Goal: Transaction & Acquisition: Book appointment/travel/reservation

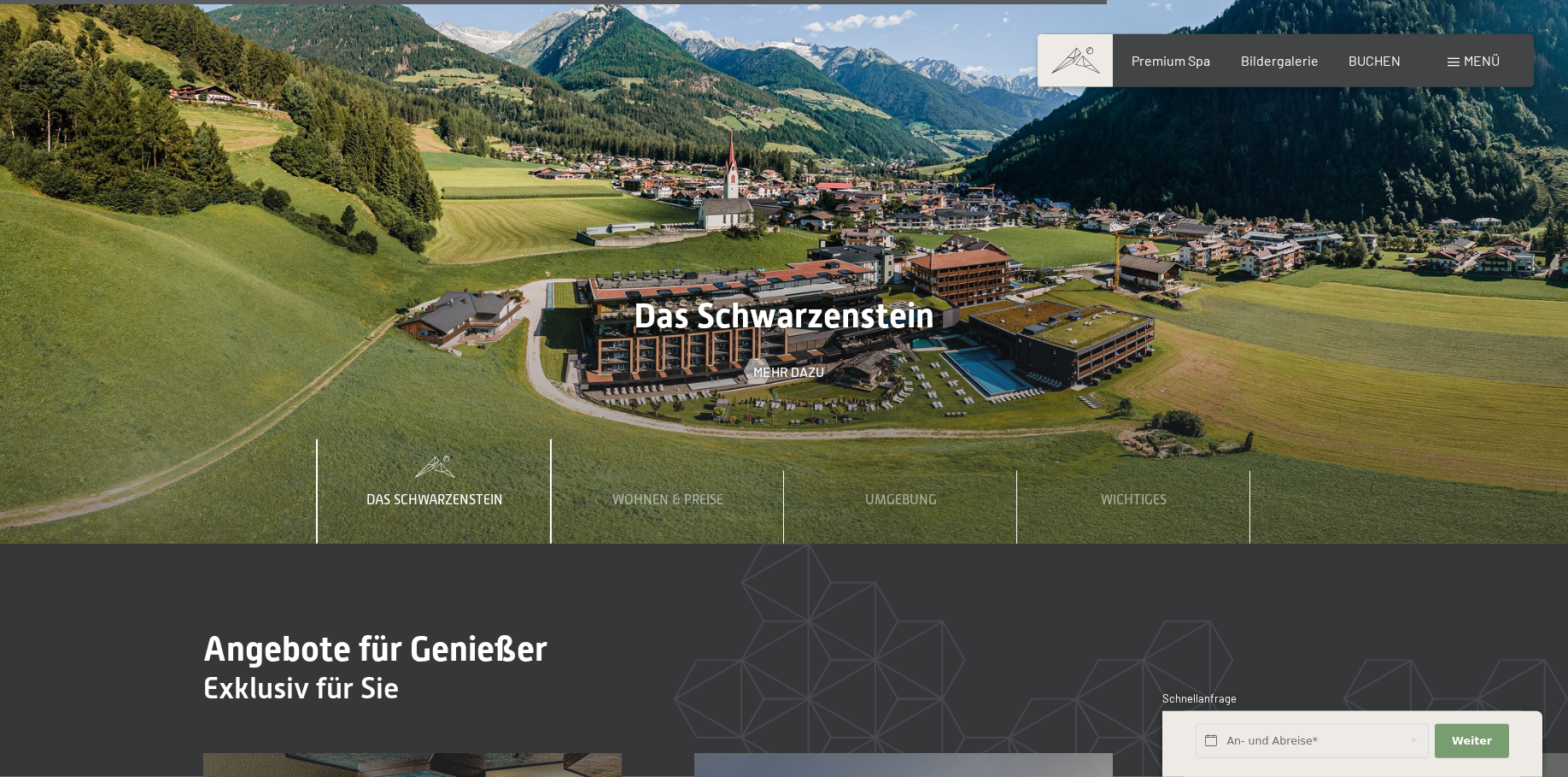
scroll to position [5838, 0]
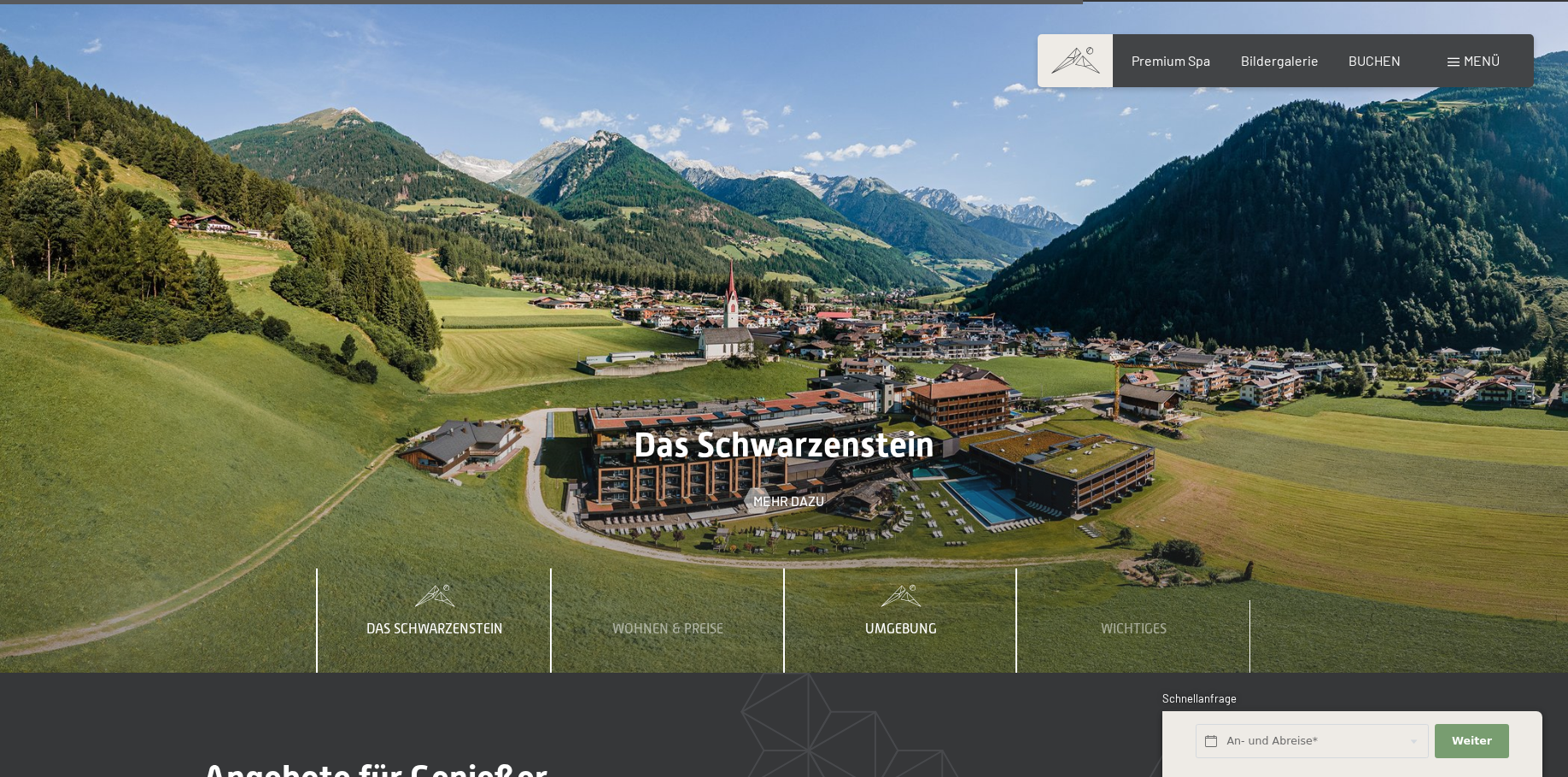
click at [888, 621] on span "Umgebung" at bounding box center [901, 628] width 72 height 15
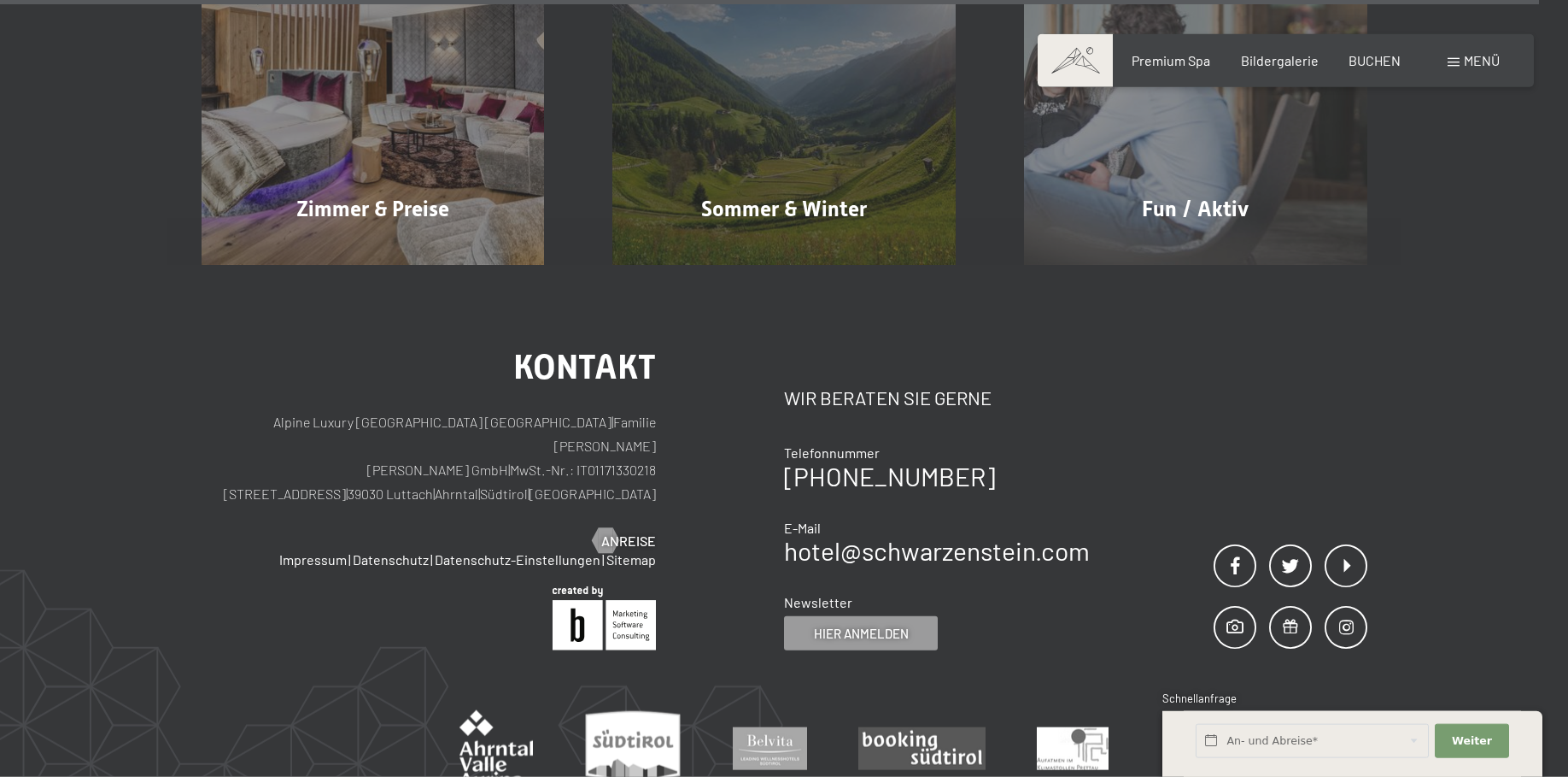
scroll to position [8268, 0]
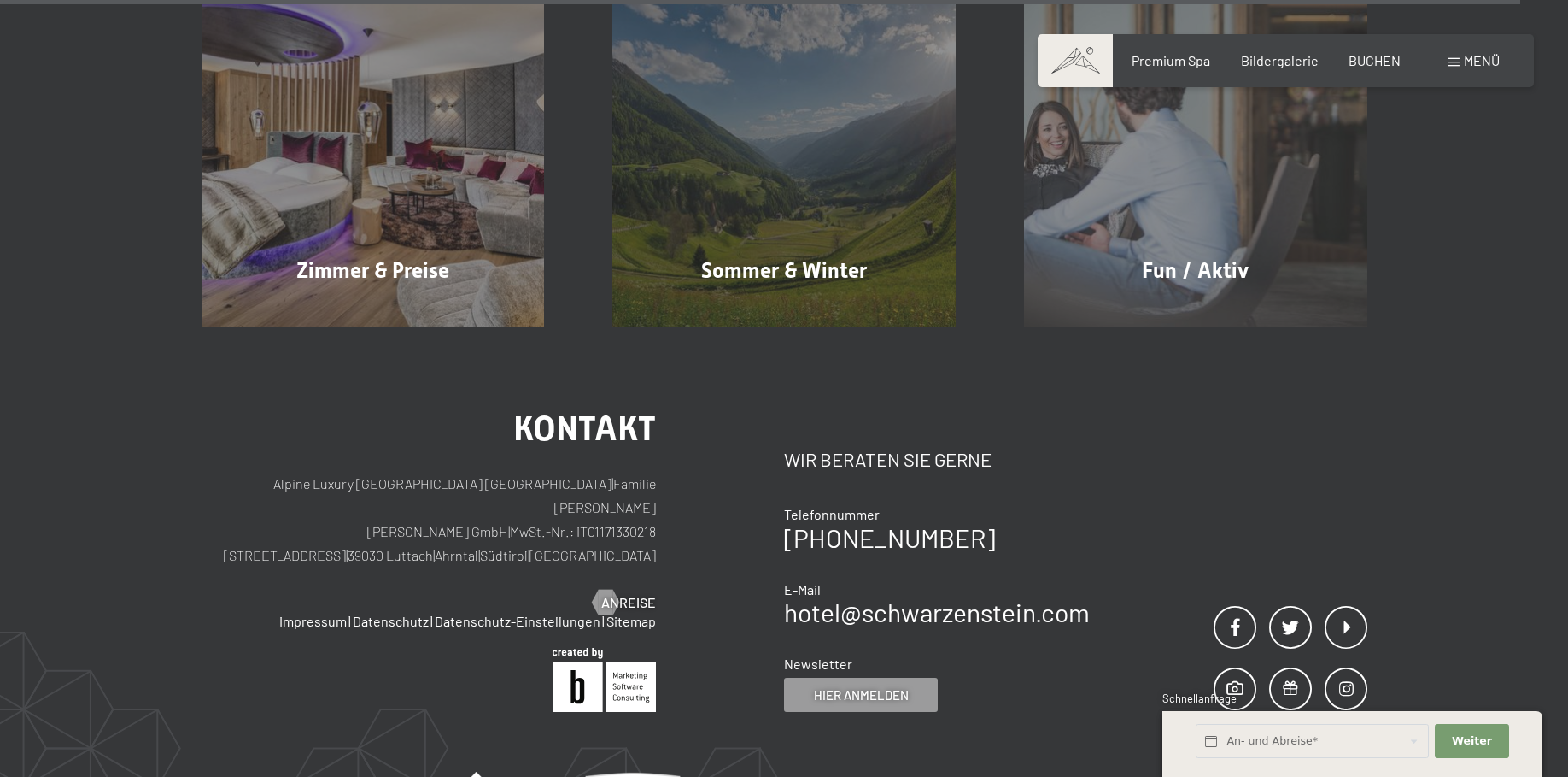
drag, startPoint x: 558, startPoint y: 452, endPoint x: 425, endPoint y: 456, distance: 133.1
click at [425, 471] on p "Alpine Luxury SPA Resort SCHWARZENSTEIN | Familie Zimmerhofer Otmar Zimmerhofer…" at bounding box center [429, 519] width 455 height 96
copy p "39030 Luttach | Ahrntal"
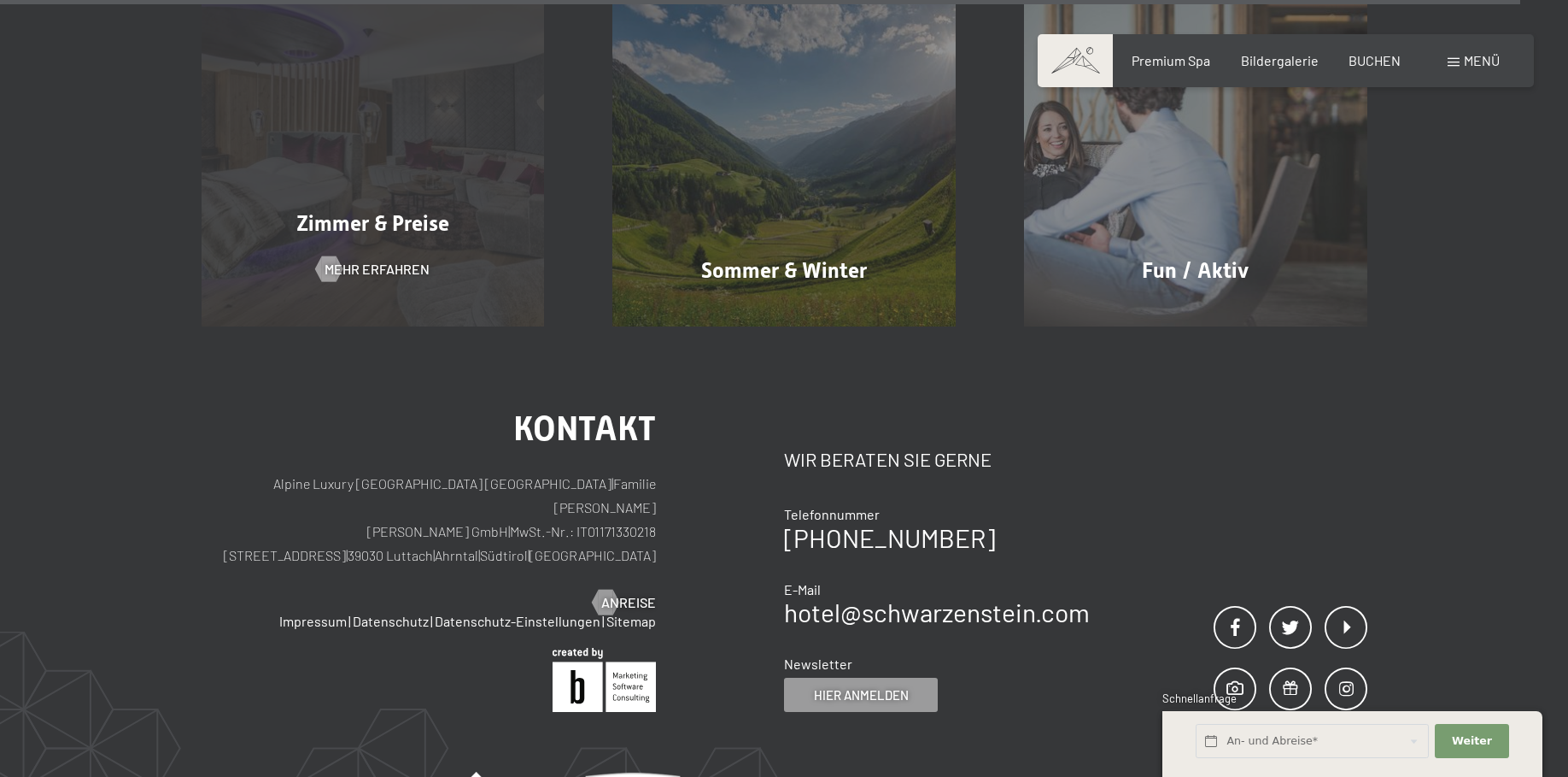
click at [277, 115] on div "Zimmer & Preise Mehr erfahren" at bounding box center [373, 155] width 411 height 344
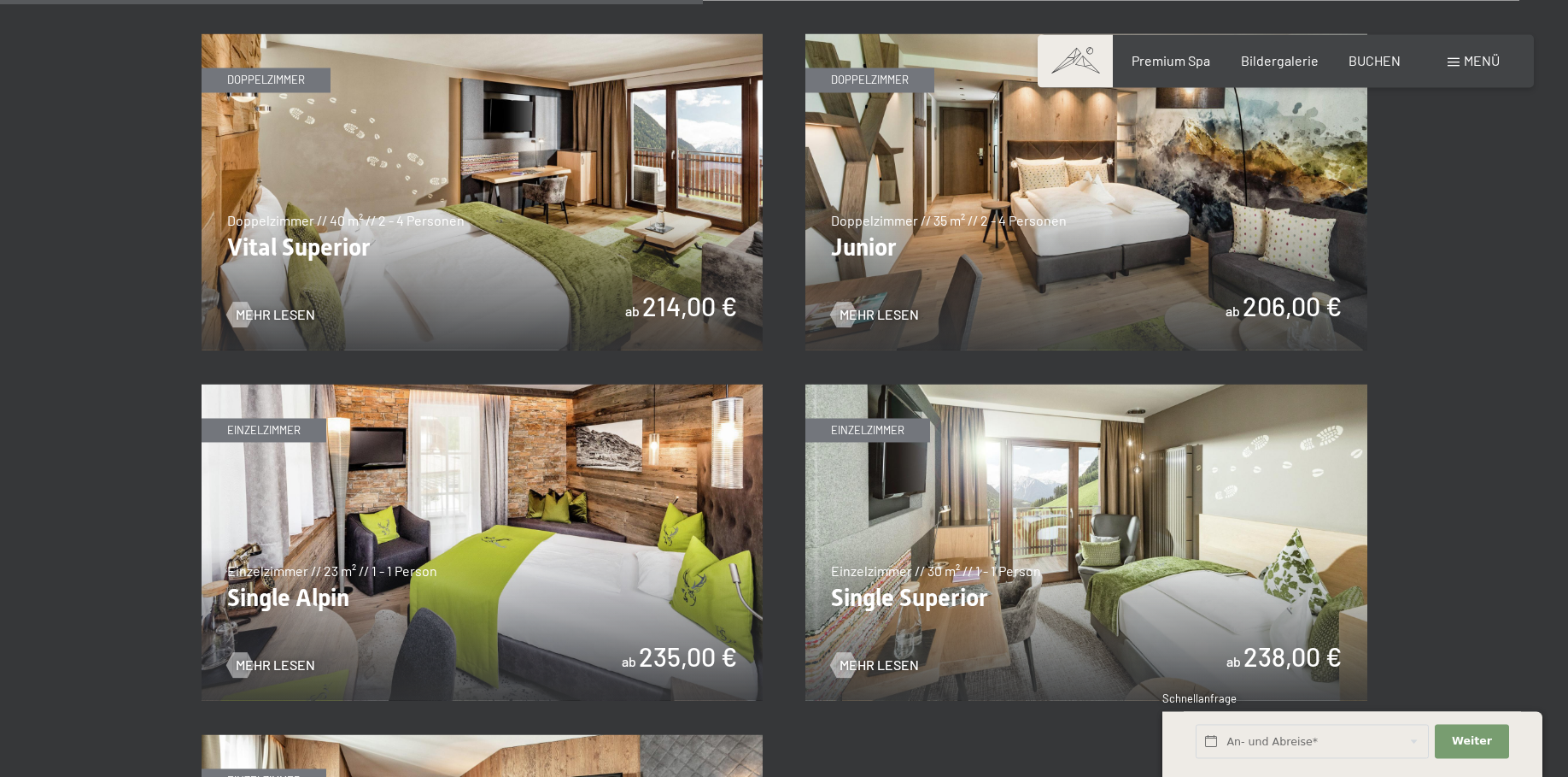
scroll to position [2528, 0]
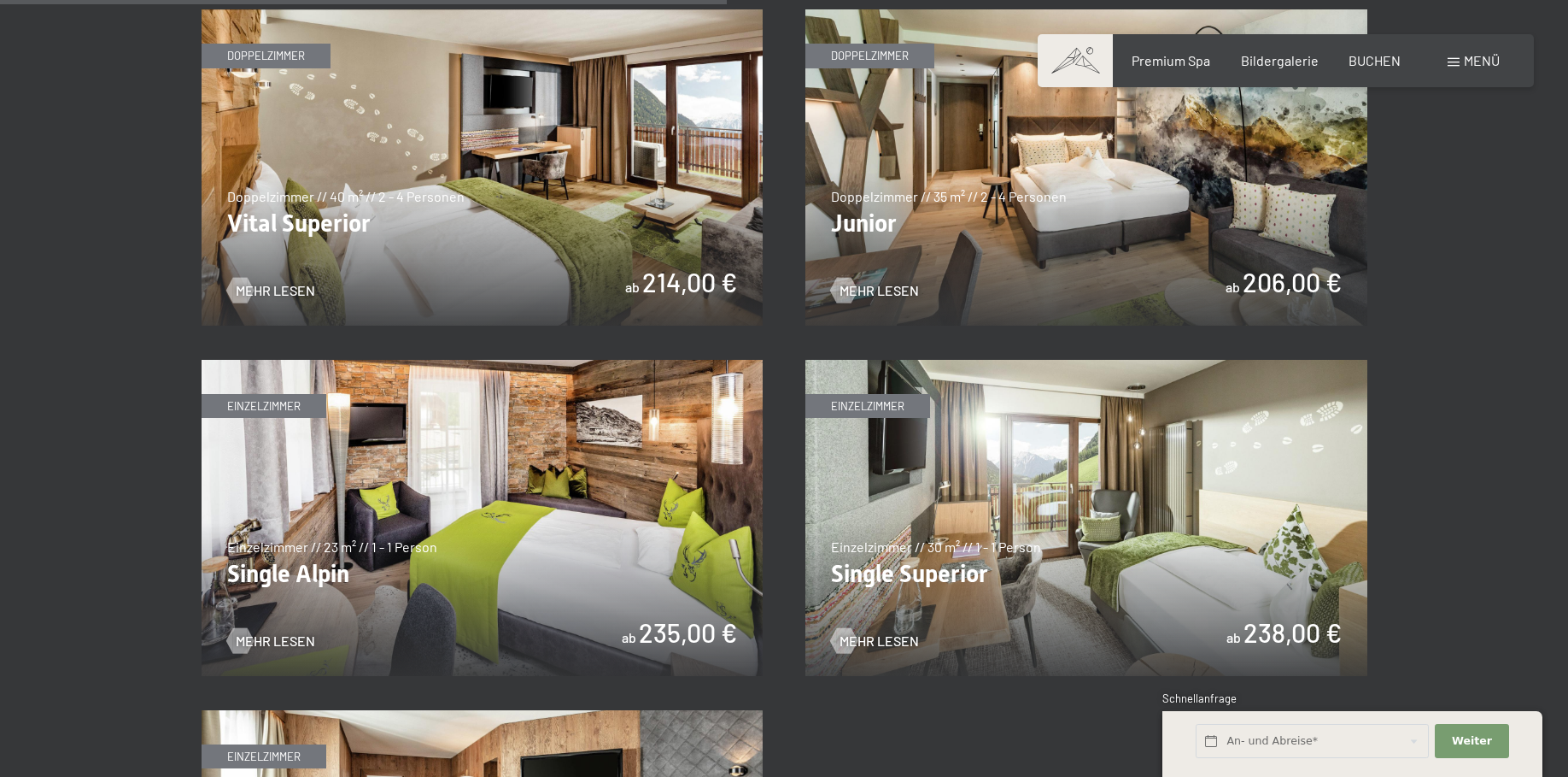
click at [1188, 207] on img at bounding box center [1086, 167] width 562 height 317
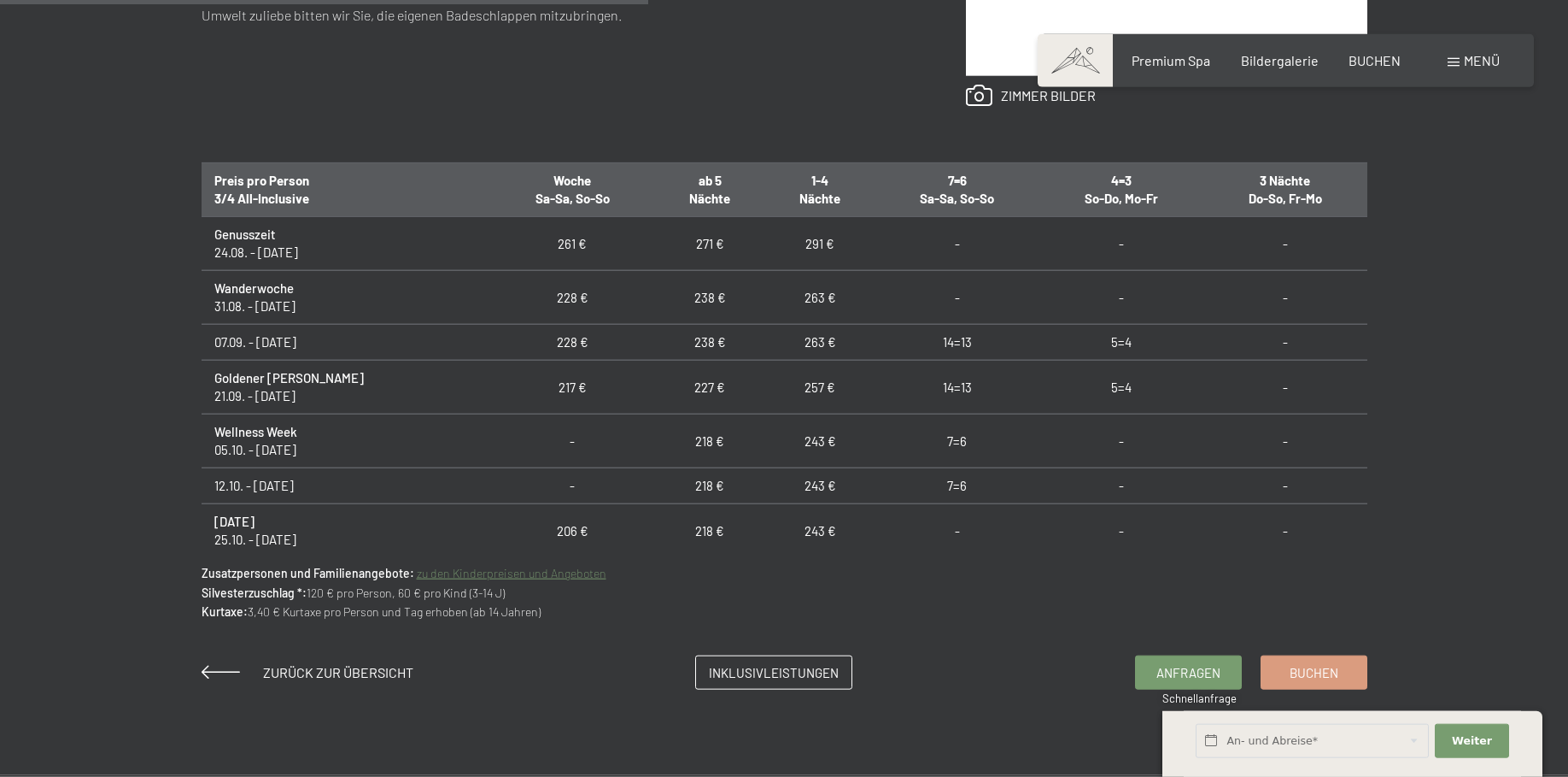
scroll to position [1133, 0]
